Goal: Task Accomplishment & Management: Manage account settings

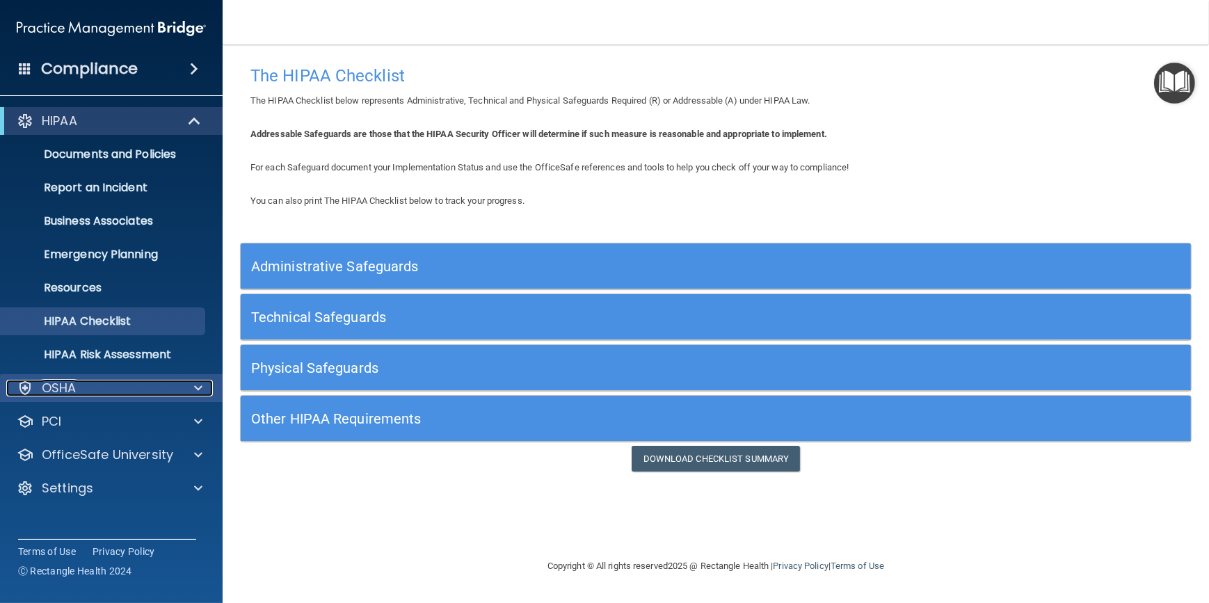
click at [194, 385] on span at bounding box center [198, 388] width 8 height 17
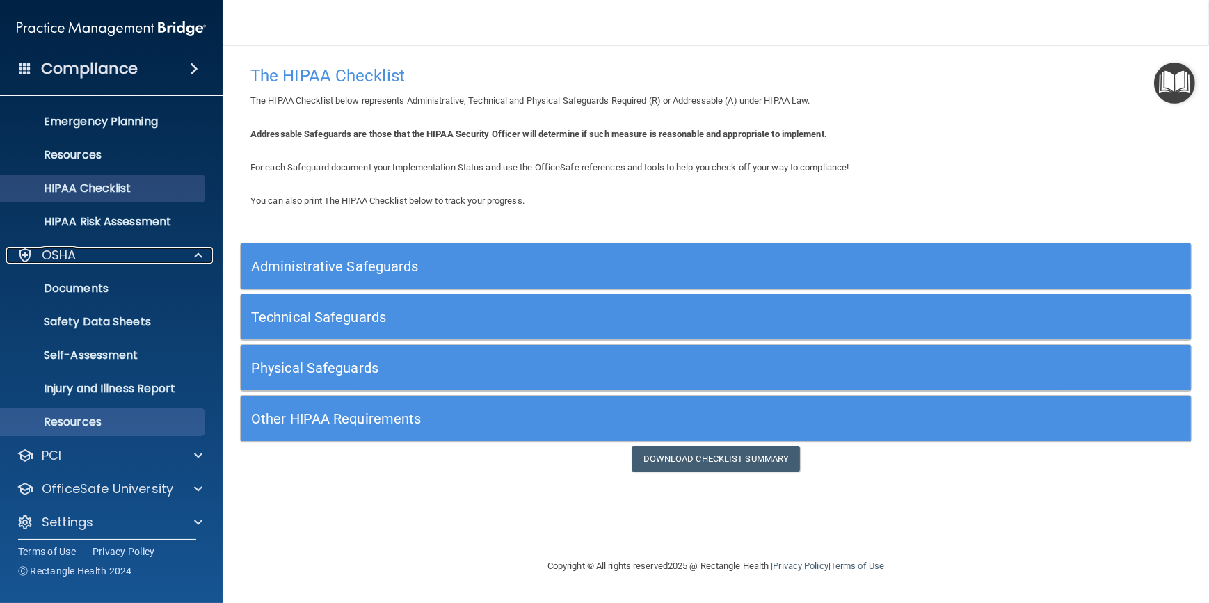
scroll to position [140, 0]
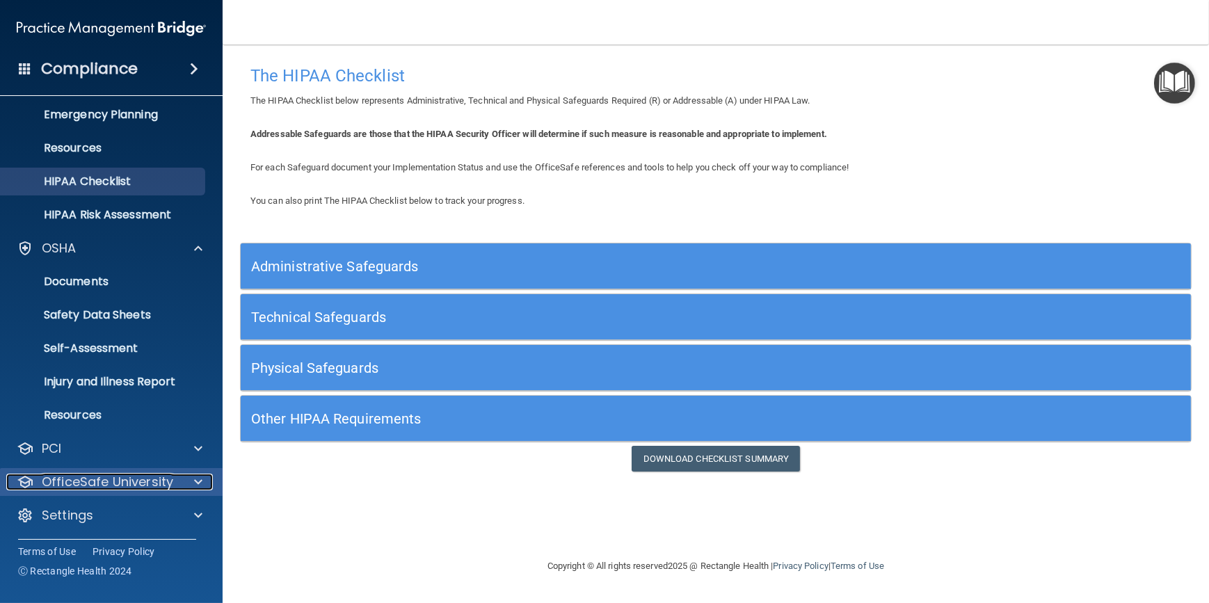
click at [195, 477] on span at bounding box center [198, 482] width 8 height 17
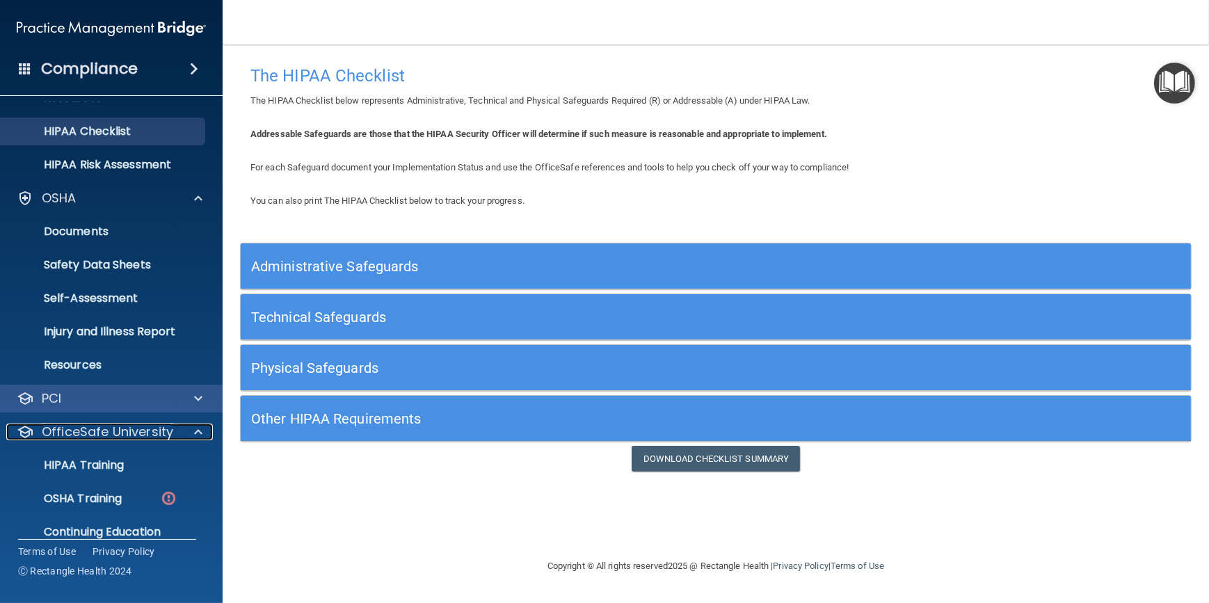
scroll to position [241, 0]
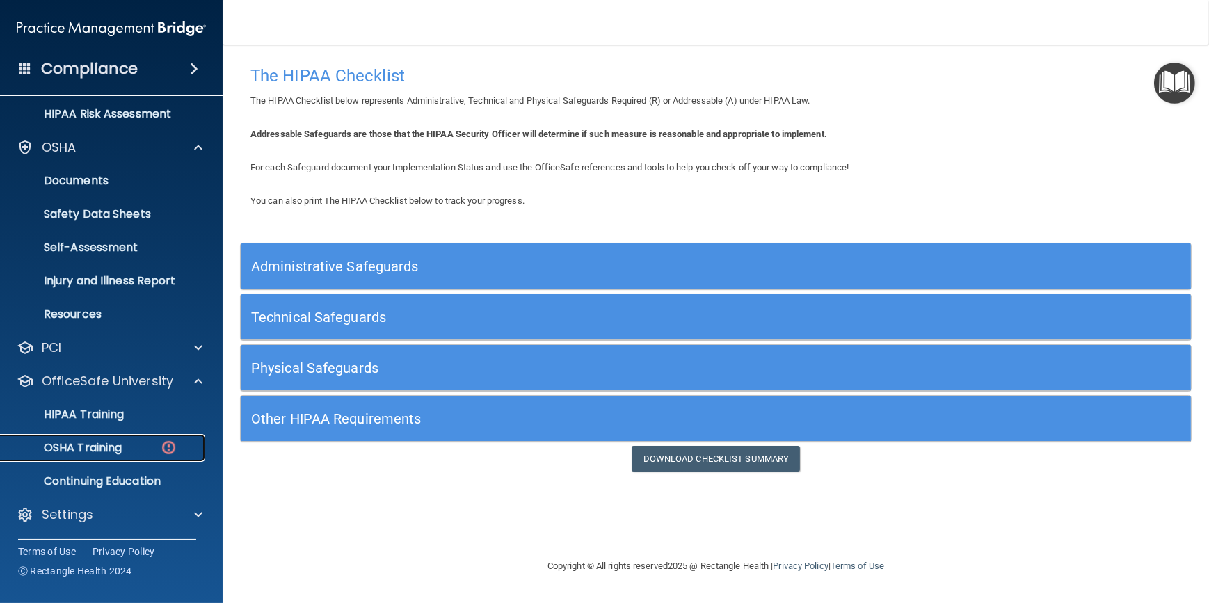
click at [89, 446] on p "OSHA Training" at bounding box center [65, 448] width 113 height 14
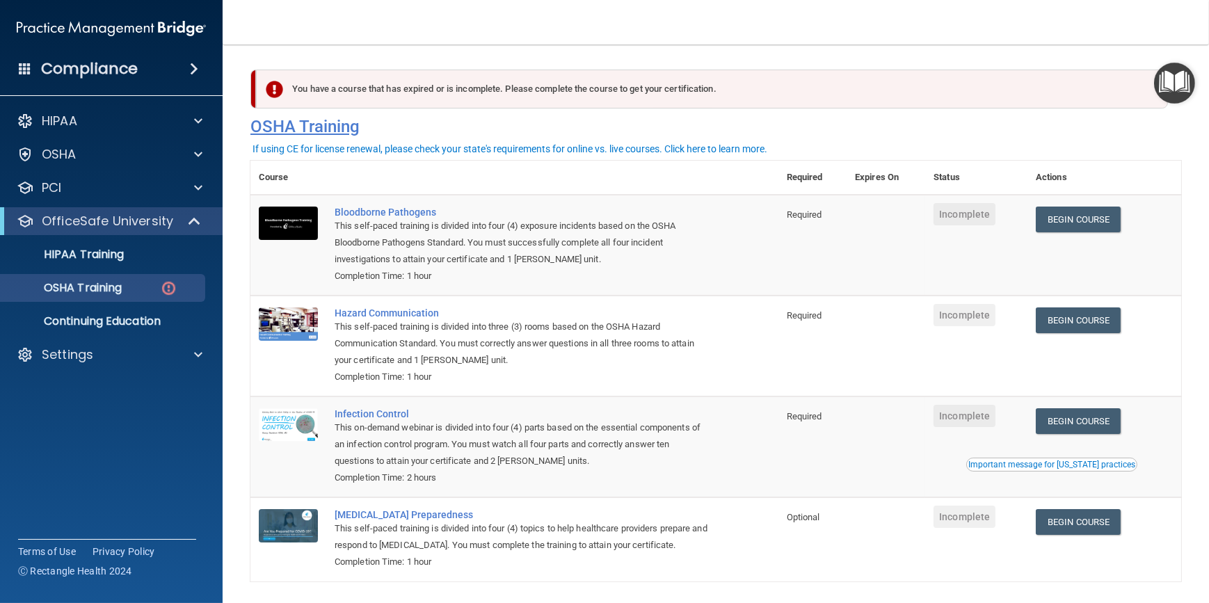
drag, startPoint x: 606, startPoint y: 133, endPoint x: 568, endPoint y: 134, distance: 37.6
click at [568, 134] on h4 "OSHA Training" at bounding box center [715, 126] width 931 height 19
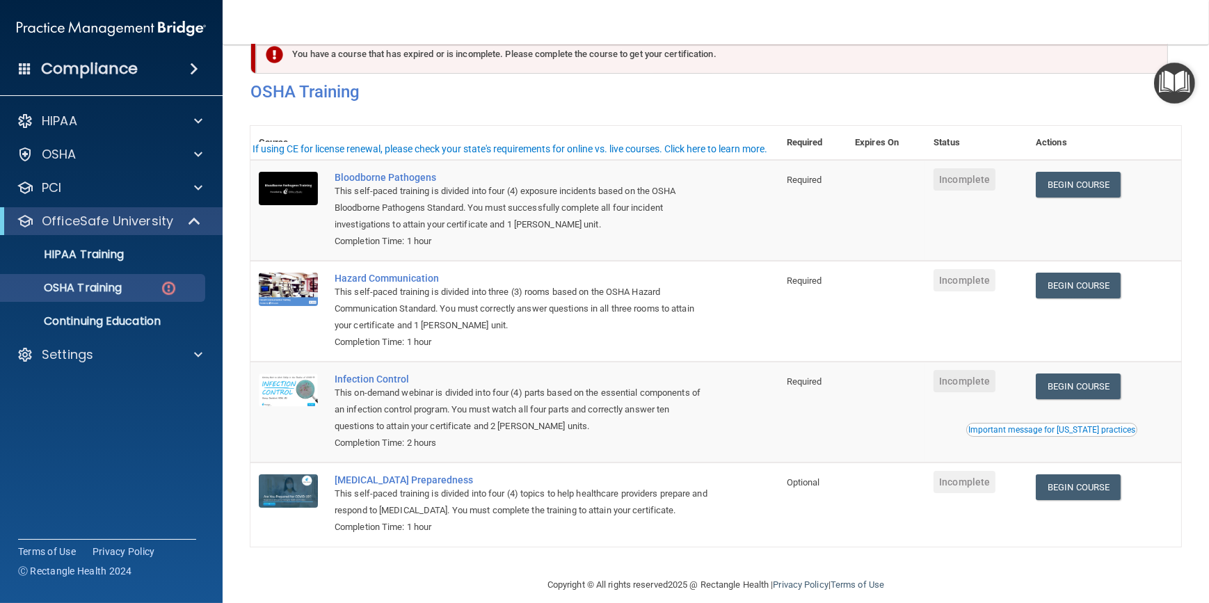
scroll to position [54, 0]
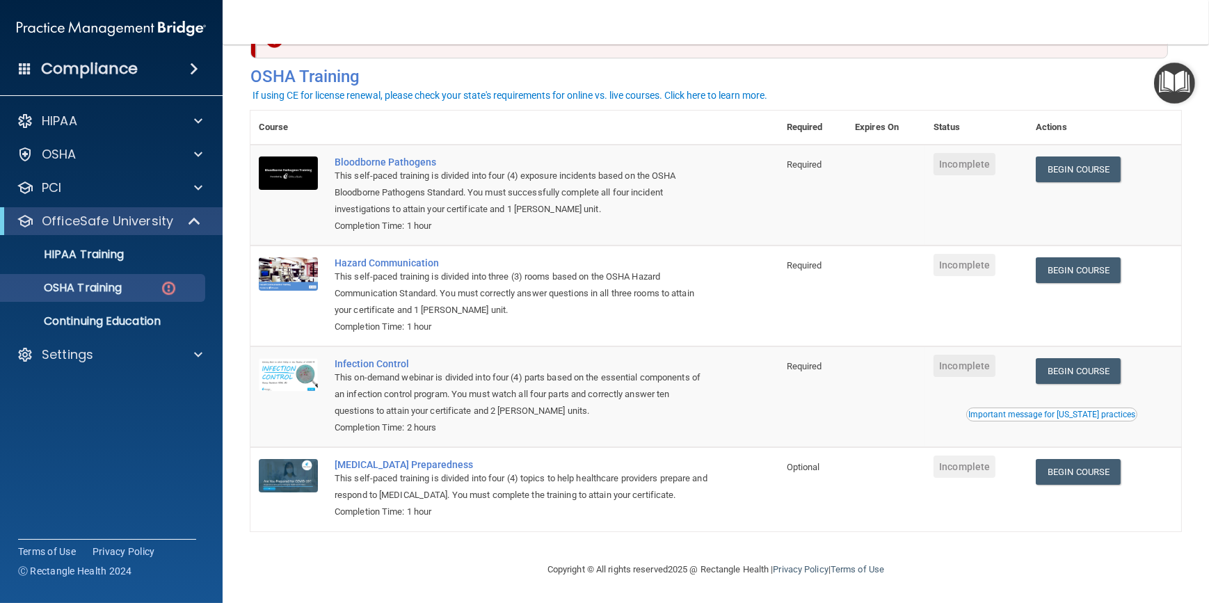
drag, startPoint x: 550, startPoint y: 196, endPoint x: 406, endPoint y: 212, distance: 144.8
click at [406, 212] on div "This self-paced training is divided into four (4) exposure incidents based on t…" at bounding box center [522, 193] width 374 height 50
drag, startPoint x: 479, startPoint y: 193, endPoint x: 426, endPoint y: 190, distance: 53.6
click at [426, 190] on div "This self-paced training is divided into four (4) exposure incidents based on t…" at bounding box center [522, 193] width 374 height 50
drag, startPoint x: 424, startPoint y: 194, endPoint x: 400, endPoint y: 203, distance: 25.3
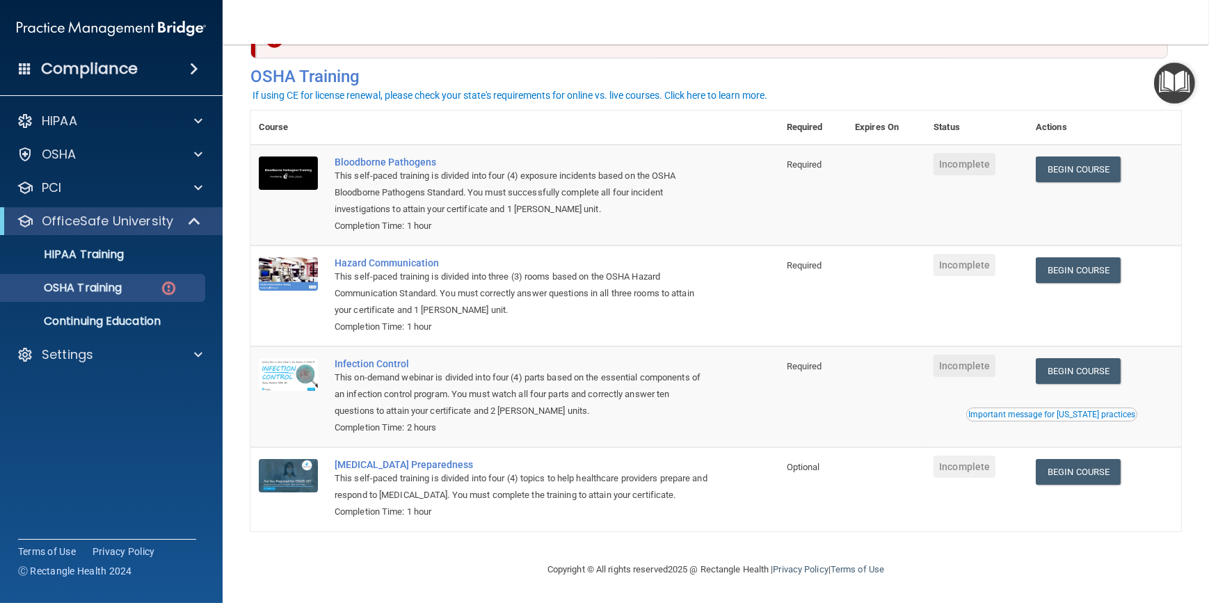
click at [400, 202] on div "This self-paced training is divided into four (4) exposure incidents based on t…" at bounding box center [522, 193] width 374 height 50
drag, startPoint x: 751, startPoint y: 514, endPoint x: 720, endPoint y: 503, distance: 32.6
click at [720, 503] on td "[MEDICAL_DATA] Preparedness This self-paced training is divided into four (4) t…" at bounding box center [552, 488] width 452 height 83
drag, startPoint x: 766, startPoint y: 497, endPoint x: 724, endPoint y: 493, distance: 42.6
click at [724, 493] on td "[MEDICAL_DATA] Preparedness This self-paced training is divided into four (4) t…" at bounding box center [552, 488] width 452 height 83
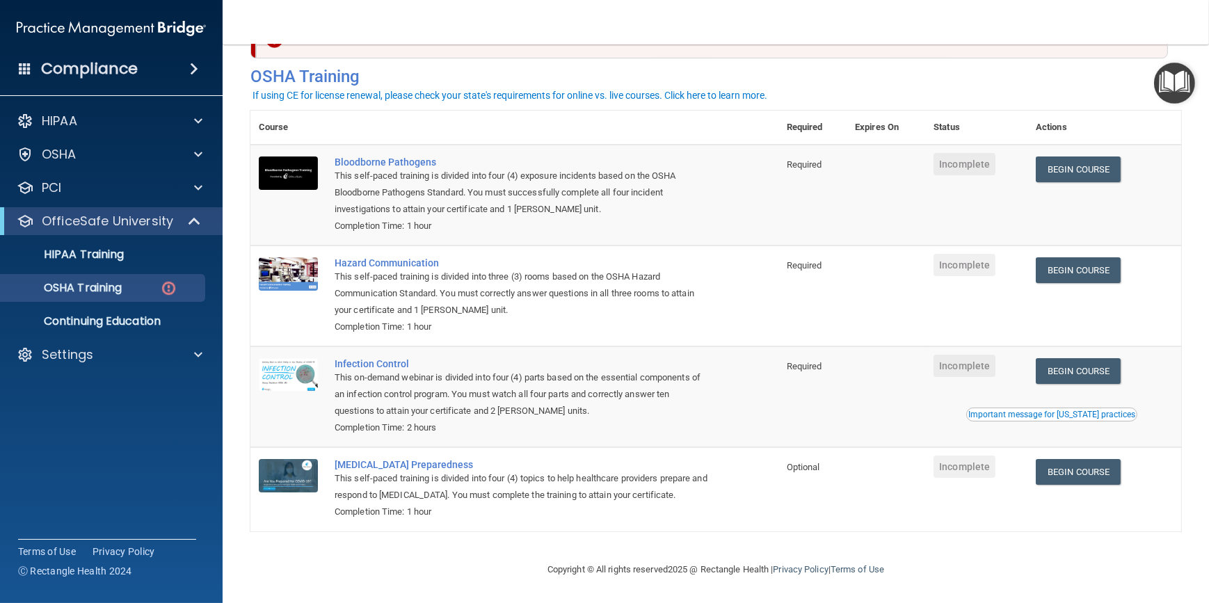
drag, startPoint x: 743, startPoint y: 148, endPoint x: 719, endPoint y: 295, distance: 148.7
drag, startPoint x: 719, startPoint y: 295, endPoint x: 726, endPoint y: 287, distance: 9.9
click at [726, 287] on td "Hazard Communication This self-paced training is divided into three (3) rooms b…" at bounding box center [552, 296] width 452 height 101
drag, startPoint x: 737, startPoint y: 306, endPoint x: 697, endPoint y: 313, distance: 40.3
click at [696, 312] on div "This self-paced training is divided into three (3) rooms based on the OSHA Haza…" at bounding box center [522, 294] width 374 height 50
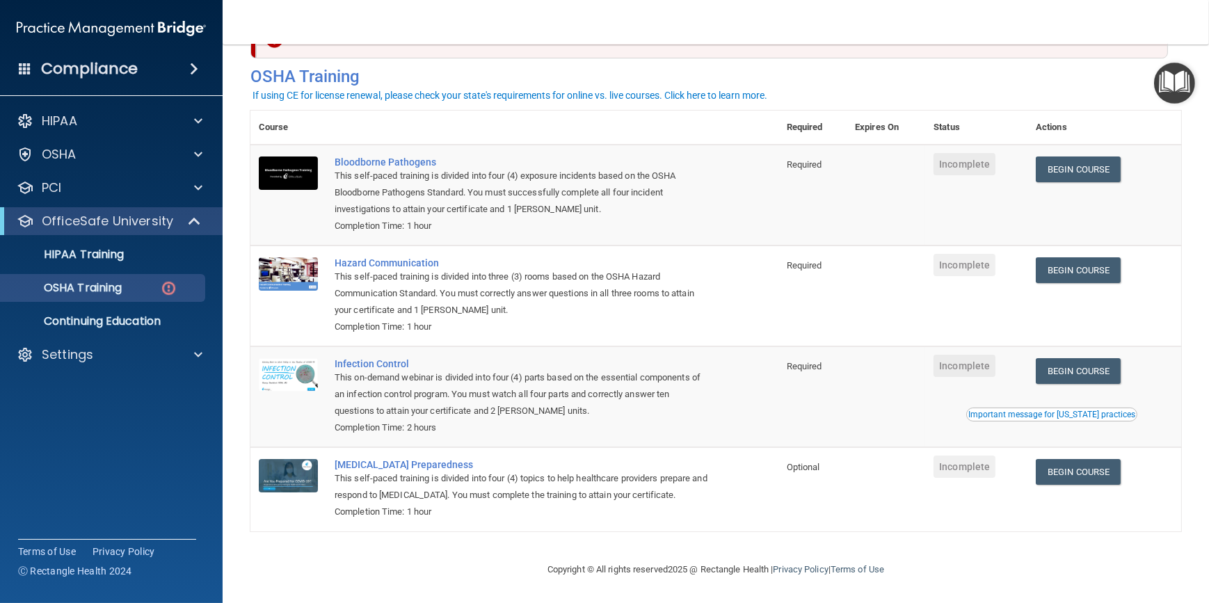
drag, startPoint x: 736, startPoint y: 312, endPoint x: 715, endPoint y: 319, distance: 22.0
click at [715, 319] on td "Hazard Communication This self-paced training is divided into three (3) rooms b…" at bounding box center [552, 296] width 452 height 101
drag, startPoint x: 536, startPoint y: 525, endPoint x: 508, endPoint y: 586, distance: 66.6
drag, startPoint x: 508, startPoint y: 586, endPoint x: 696, endPoint y: 593, distance: 188.7
drag, startPoint x: 696, startPoint y: 593, endPoint x: 658, endPoint y: 586, distance: 39.0
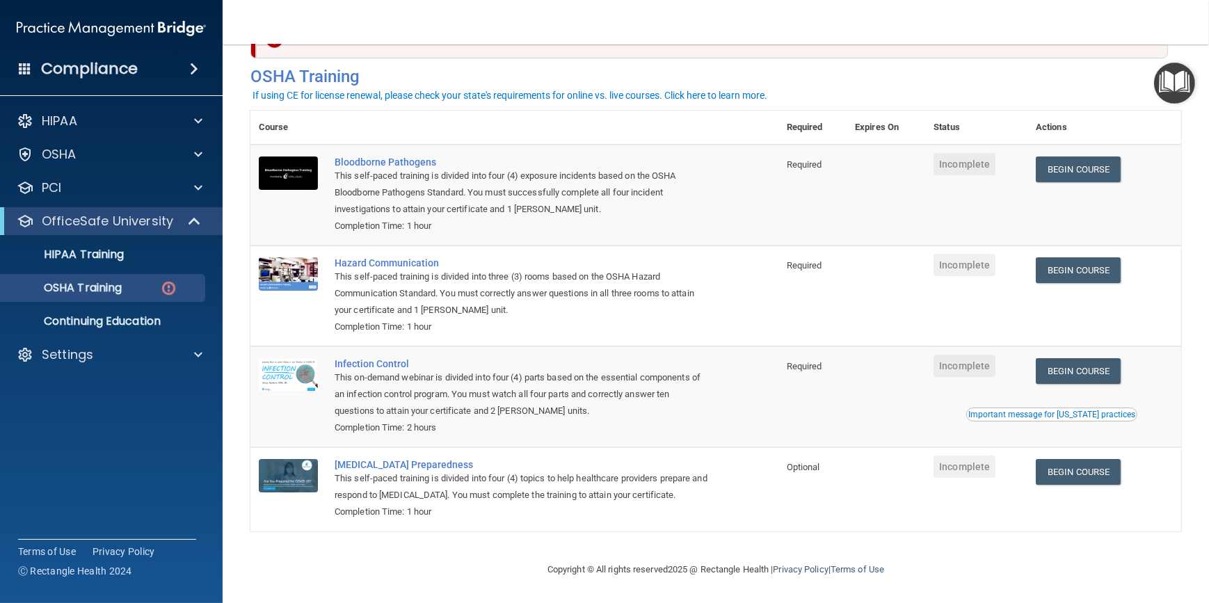
drag, startPoint x: 658, startPoint y: 586, endPoint x: 526, endPoint y: 587, distance: 132.2
drag, startPoint x: 526, startPoint y: 587, endPoint x: 727, endPoint y: 593, distance: 201.2
drag, startPoint x: 727, startPoint y: 593, endPoint x: 625, endPoint y: 452, distance: 174.5
click at [625, 452] on td "[MEDICAL_DATA] Preparedness This self-paced training is divided into four (4) t…" at bounding box center [552, 488] width 452 height 83
drag, startPoint x: 655, startPoint y: 429, endPoint x: 575, endPoint y: 413, distance: 82.4
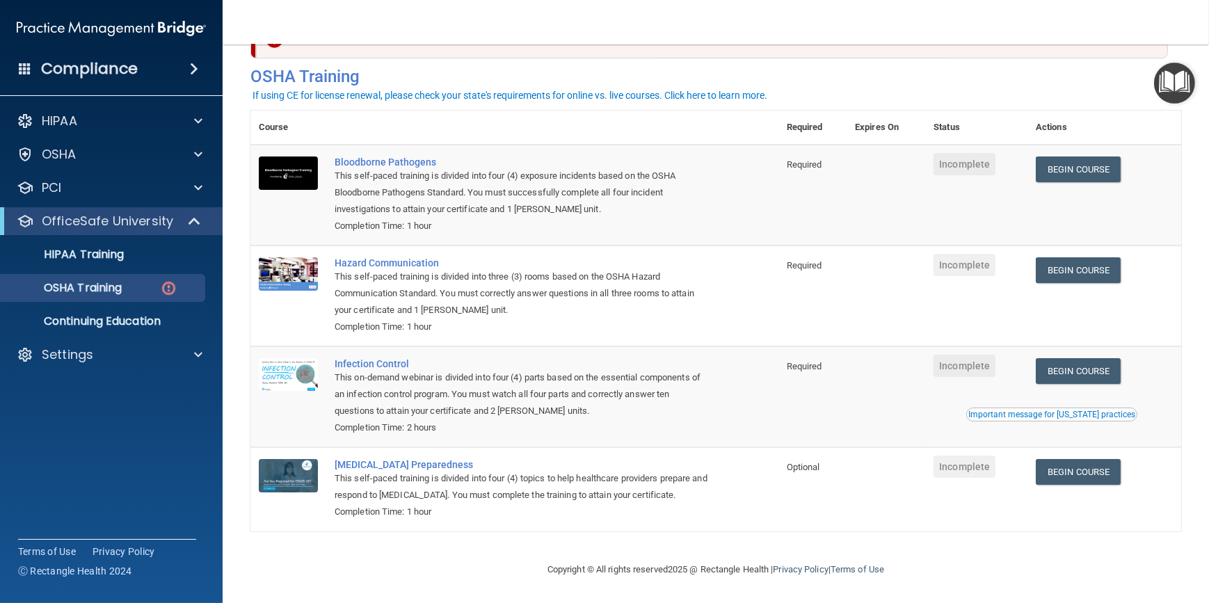
click at [575, 413] on div "This on-demand webinar is divided into four (4) parts based on the essential co…" at bounding box center [522, 394] width 374 height 50
drag, startPoint x: 548, startPoint y: 74, endPoint x: 480, endPoint y: 83, distance: 68.0
click at [480, 83] on div "You have a course that has expired or is incomplete. Please complete the course…" at bounding box center [716, 56] width 952 height 74
drag, startPoint x: 509, startPoint y: 64, endPoint x: 499, endPoint y: 74, distance: 13.8
click at [487, 70] on h4 "OSHA Training" at bounding box center [715, 76] width 931 height 19
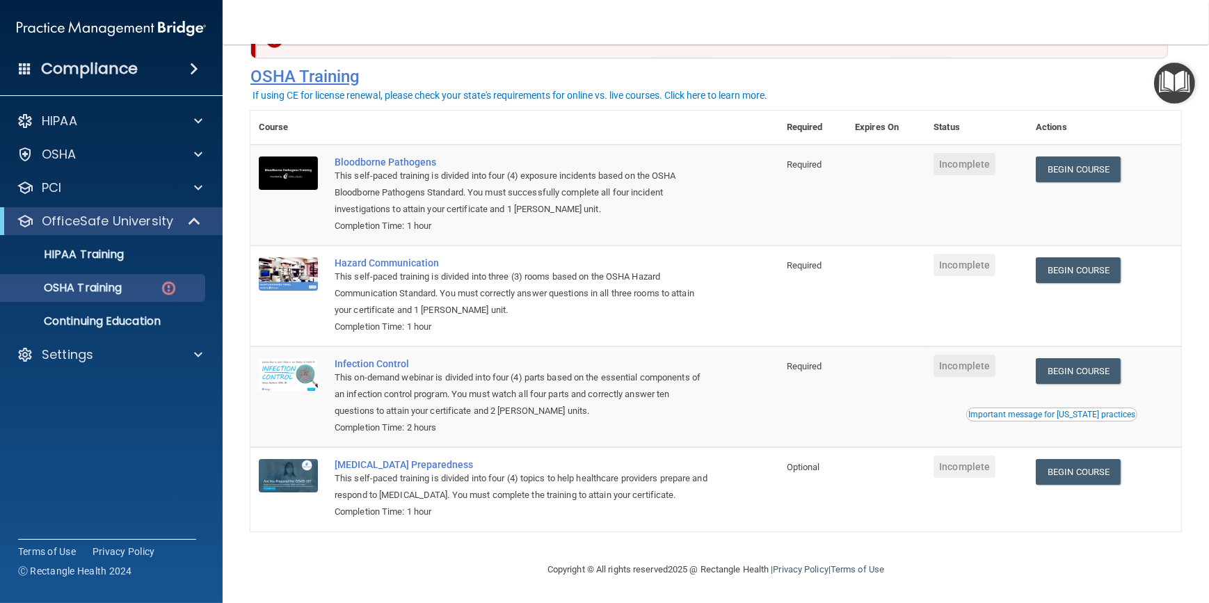
drag, startPoint x: 591, startPoint y: 68, endPoint x: 528, endPoint y: 77, distance: 64.0
click at [528, 77] on h4 "OSHA Training" at bounding box center [715, 76] width 931 height 19
drag, startPoint x: 559, startPoint y: 61, endPoint x: 545, endPoint y: 67, distance: 15.9
click at [545, 67] on h4 "OSHA Training" at bounding box center [715, 76] width 931 height 19
drag, startPoint x: 548, startPoint y: 67, endPoint x: 519, endPoint y: 76, distance: 29.7
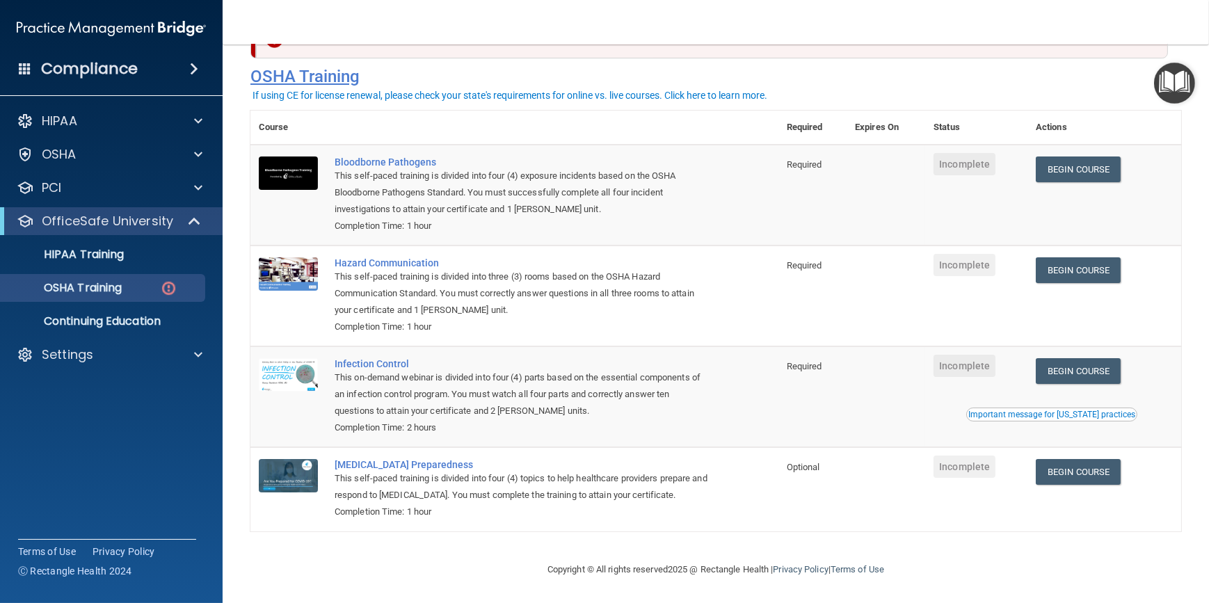
click at [519, 76] on h4 "OSHA Training" at bounding box center [715, 76] width 931 height 19
drag, startPoint x: 508, startPoint y: 72, endPoint x: 492, endPoint y: 74, distance: 16.2
click at [492, 74] on h4 "OSHA Training" at bounding box center [715, 76] width 931 height 19
drag, startPoint x: 561, startPoint y: 65, endPoint x: 516, endPoint y: 70, distance: 45.5
click at [516, 70] on h4 "OSHA Training" at bounding box center [715, 76] width 931 height 19
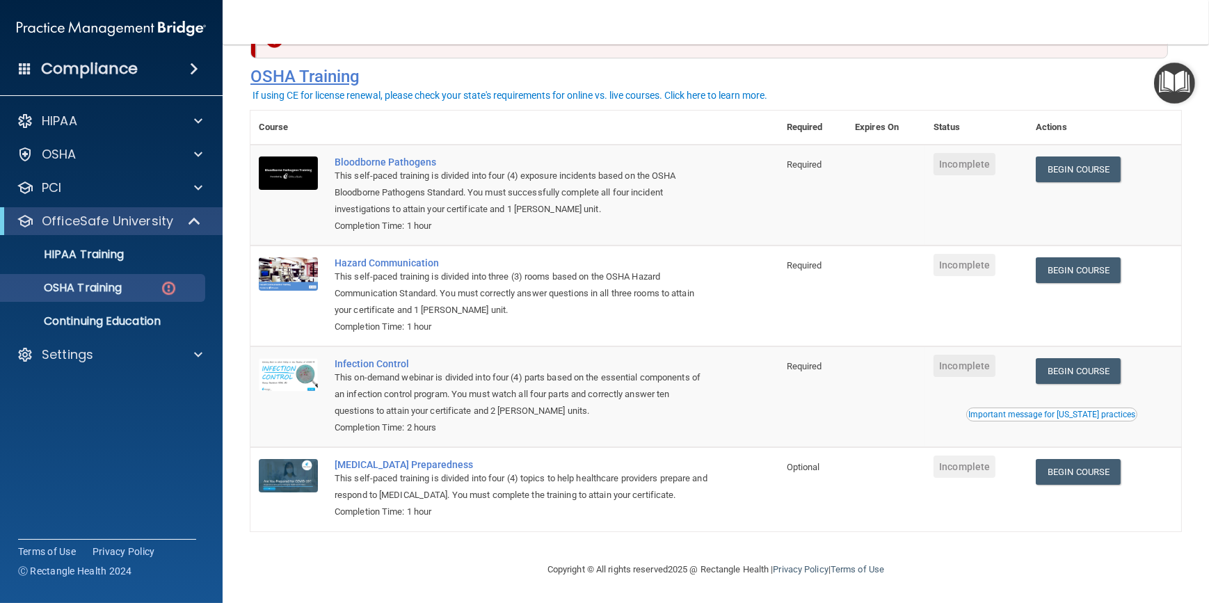
drag, startPoint x: 528, startPoint y: 67, endPoint x: 501, endPoint y: 68, distance: 27.1
click at [501, 68] on h4 "OSHA Training" at bounding box center [715, 76] width 931 height 19
drag, startPoint x: 507, startPoint y: 543, endPoint x: 462, endPoint y: 548, distance: 45.6
click at [462, 548] on div "Copyright © All rights reserved 2025 @ Rectangle Health | Privacy Policy | Term…" at bounding box center [716, 570] width 508 height 45
drag, startPoint x: 482, startPoint y: 544, endPoint x: 463, endPoint y: 549, distance: 19.4
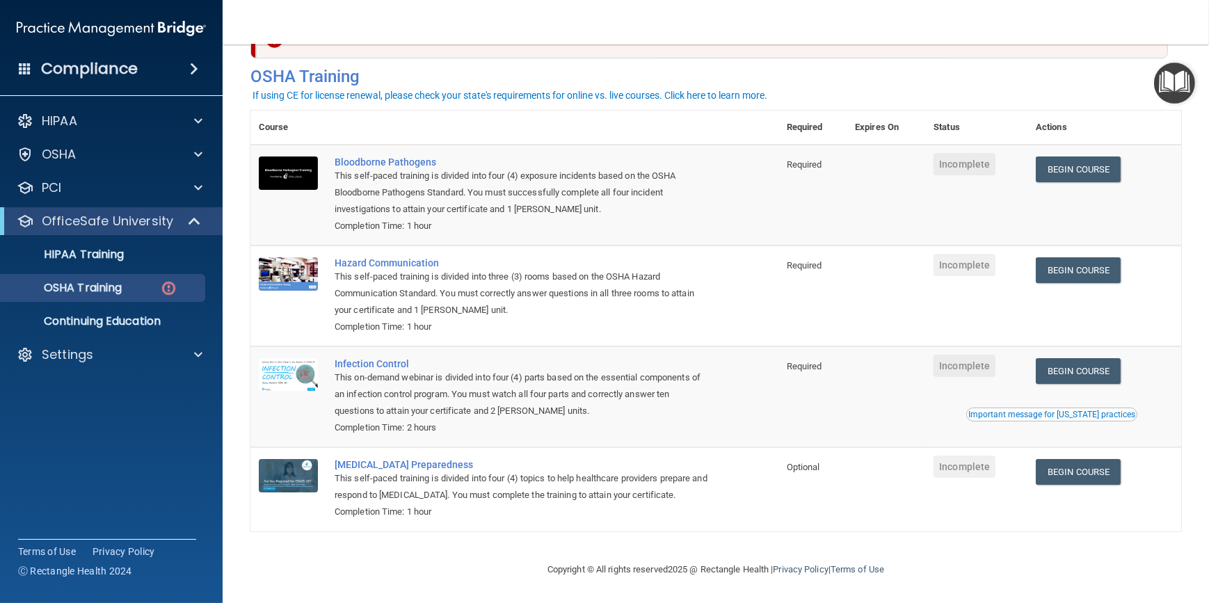
click at [463, 549] on div "Copyright © All rights reserved 2025 @ Rectangle Health | Privacy Policy | Term…" at bounding box center [716, 570] width 508 height 45
drag, startPoint x: 463, startPoint y: 549, endPoint x: 533, endPoint y: 580, distance: 76.3
click at [533, 580] on div "Copyright © All rights reserved 2025 @ Rectangle Health | Privacy Policy | Term…" at bounding box center [716, 570] width 508 height 45
drag, startPoint x: 467, startPoint y: 573, endPoint x: 456, endPoint y: 568, distance: 11.8
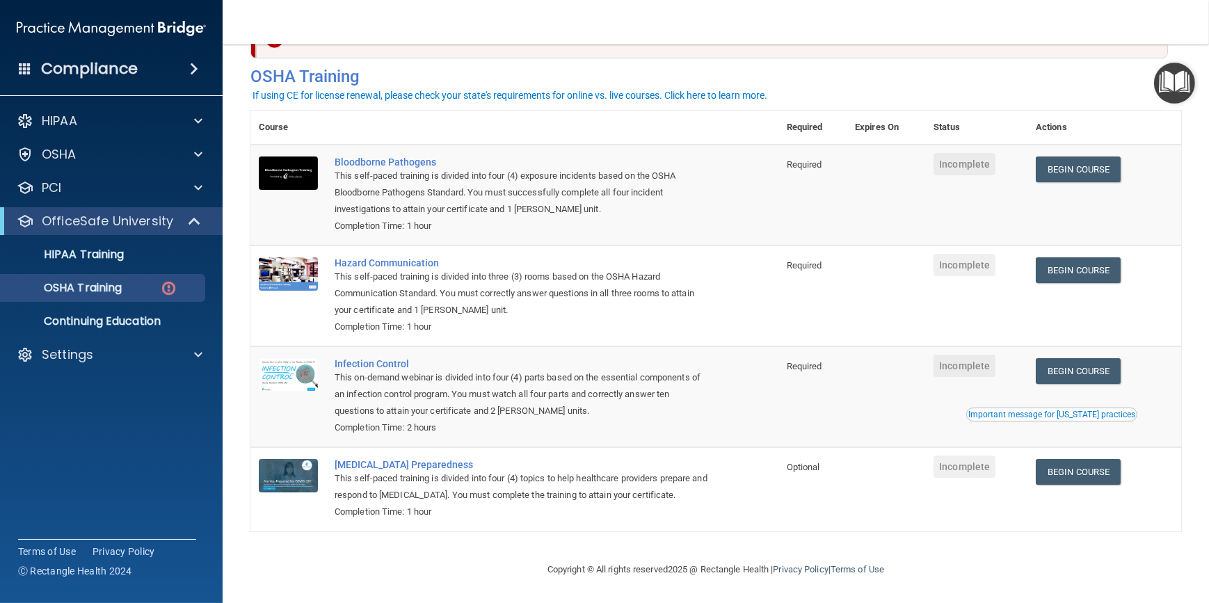
click at [432, 568] on footer "Copyright © All rights reserved 2025 @ Rectangle Health | Privacy Policy | Term…" at bounding box center [715, 569] width 931 height 42
drag, startPoint x: 515, startPoint y: 563, endPoint x: 526, endPoint y: 580, distance: 20.1
drag, startPoint x: 526, startPoint y: 580, endPoint x: 545, endPoint y: 584, distance: 19.9
drag, startPoint x: 545, startPoint y: 584, endPoint x: 534, endPoint y: 573, distance: 16.2
drag, startPoint x: 533, startPoint y: 575, endPoint x: 533, endPoint y: 583, distance: 7.7
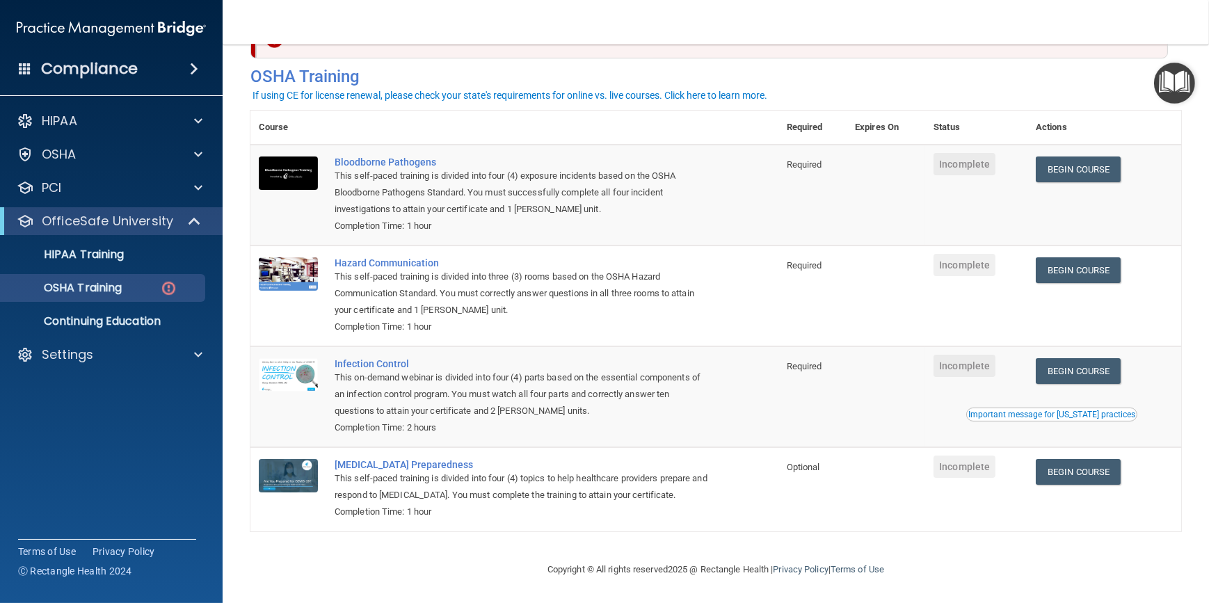
click at [533, 583] on div "Copyright © All rights reserved 2025 @ Rectangle Health | Privacy Policy | Term…" at bounding box center [716, 570] width 508 height 45
drag, startPoint x: 533, startPoint y: 583, endPoint x: 740, endPoint y: 584, distance: 206.6
drag, startPoint x: 740, startPoint y: 584, endPoint x: 717, endPoint y: 585, distance: 22.3
drag, startPoint x: 717, startPoint y: 585, endPoint x: 701, endPoint y: 586, distance: 16.7
drag, startPoint x: 701, startPoint y: 586, endPoint x: 621, endPoint y: 594, distance: 79.8
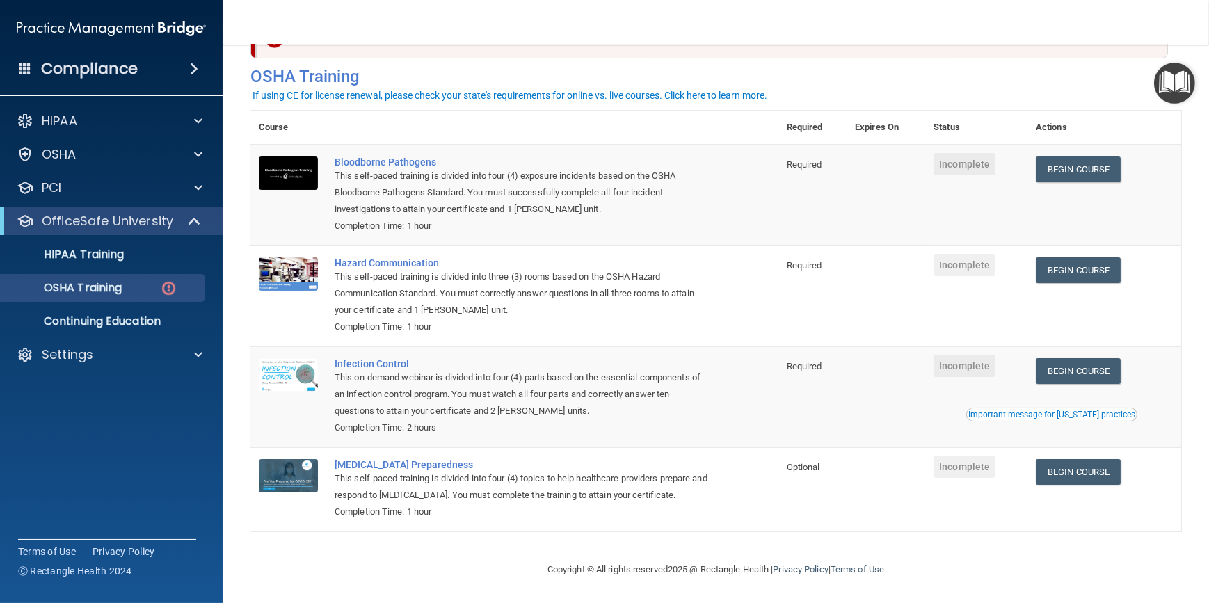
click at [621, 594] on main "You have a course that has expired or is incomplete. Please complete the course…" at bounding box center [716, 324] width 987 height 559
click at [131, 350] on div "Settings" at bounding box center [92, 354] width 173 height 17
click at [88, 429] on link "My Users" at bounding box center [95, 422] width 219 height 28
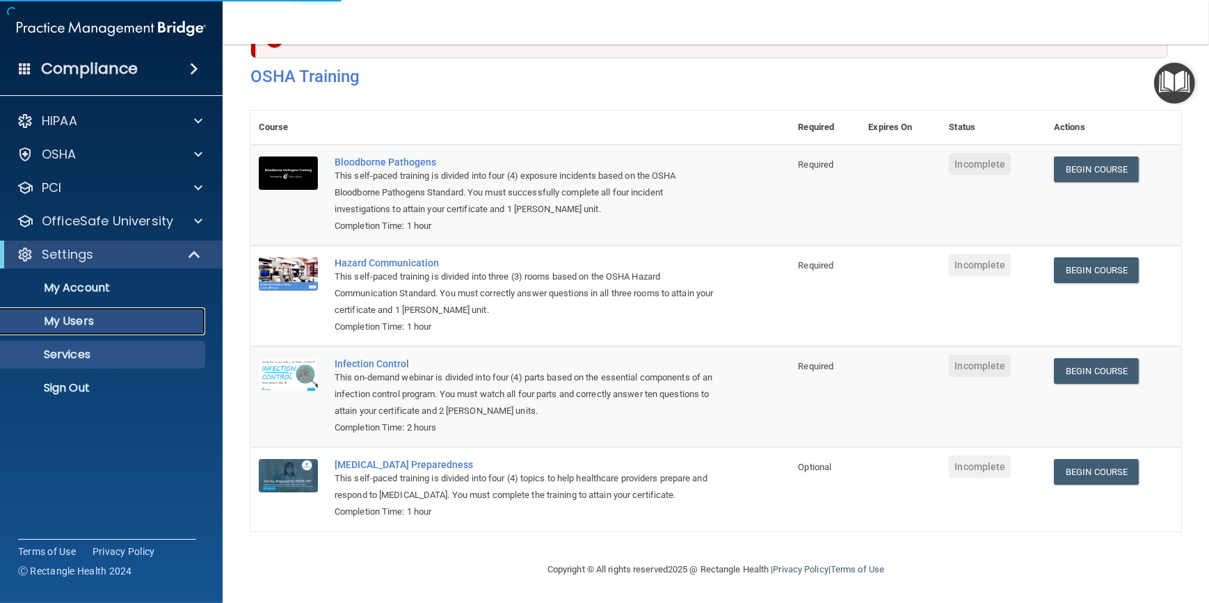
scroll to position [198, 0]
select select "20"
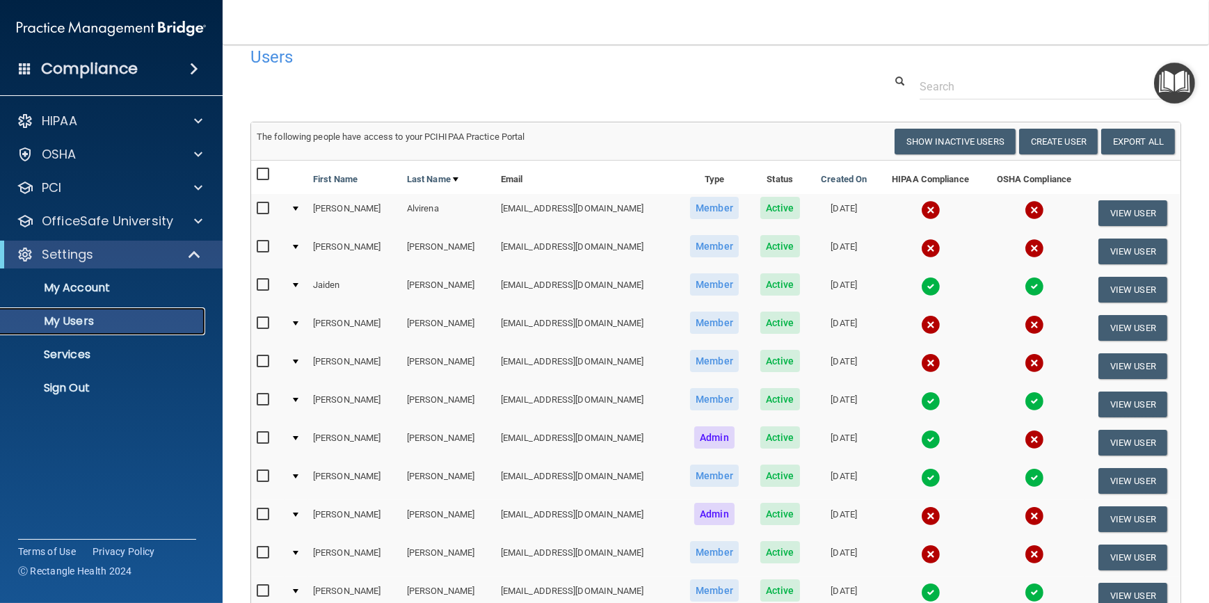
scroll to position [0, 0]
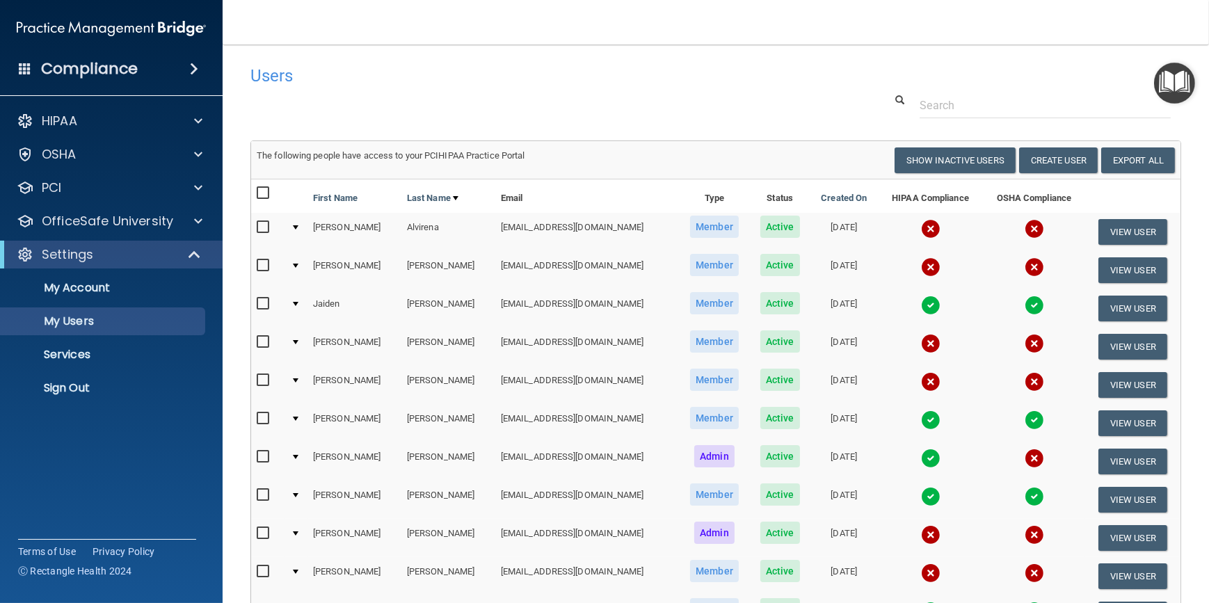
drag, startPoint x: 466, startPoint y: 105, endPoint x: 388, endPoint y: 88, distance: 80.5
click at [388, 88] on div "Users" at bounding box center [517, 75] width 555 height 34
drag, startPoint x: 555, startPoint y: 91, endPoint x: 471, endPoint y: 113, distance: 87.1
click at [466, 109] on div at bounding box center [716, 106] width 952 height 26
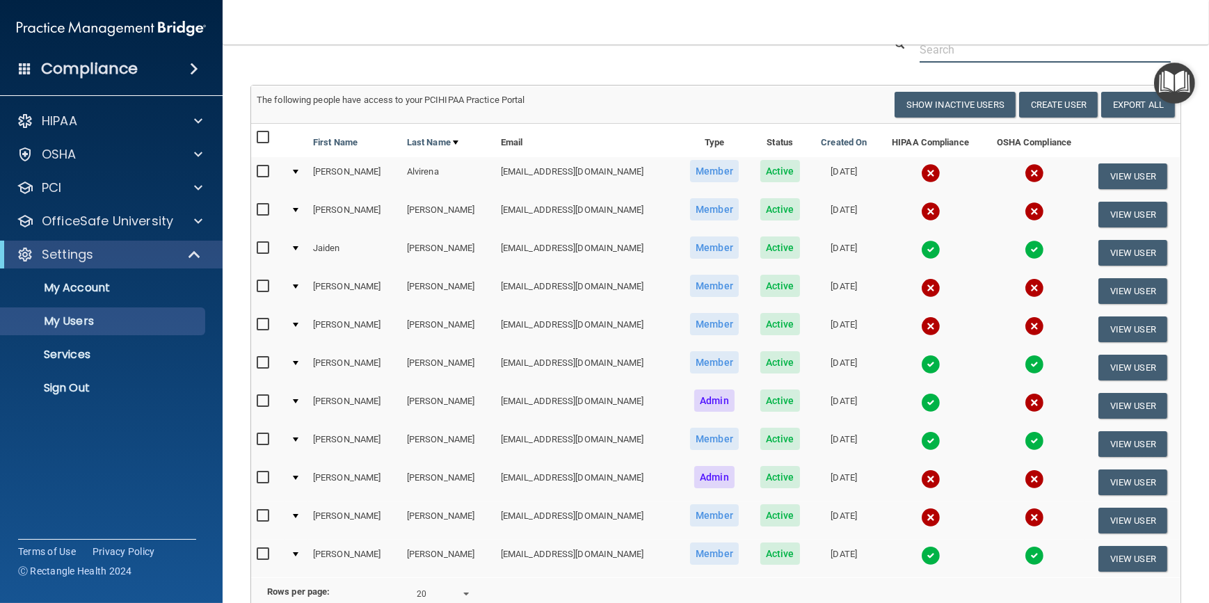
scroll to position [63, 0]
